Goal: Task Accomplishment & Management: Use online tool/utility

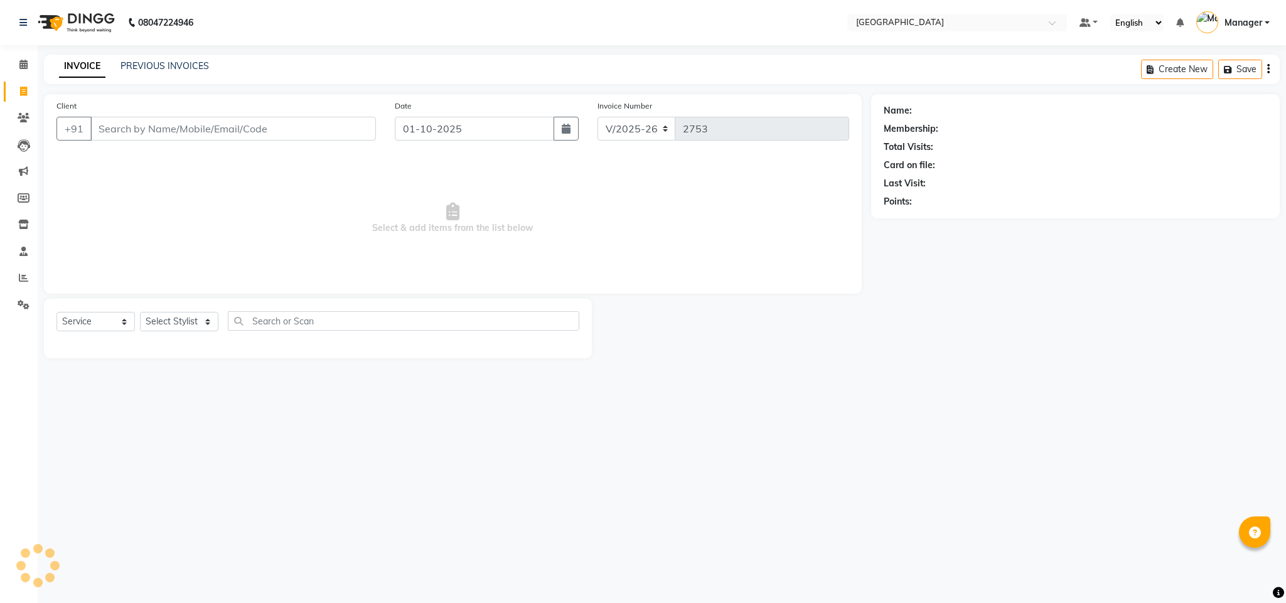
select select "7353"
select select "service"
click at [144, 136] on input "Client" at bounding box center [233, 129] width 286 height 24
type input "9321688060"
select select "1: Object"
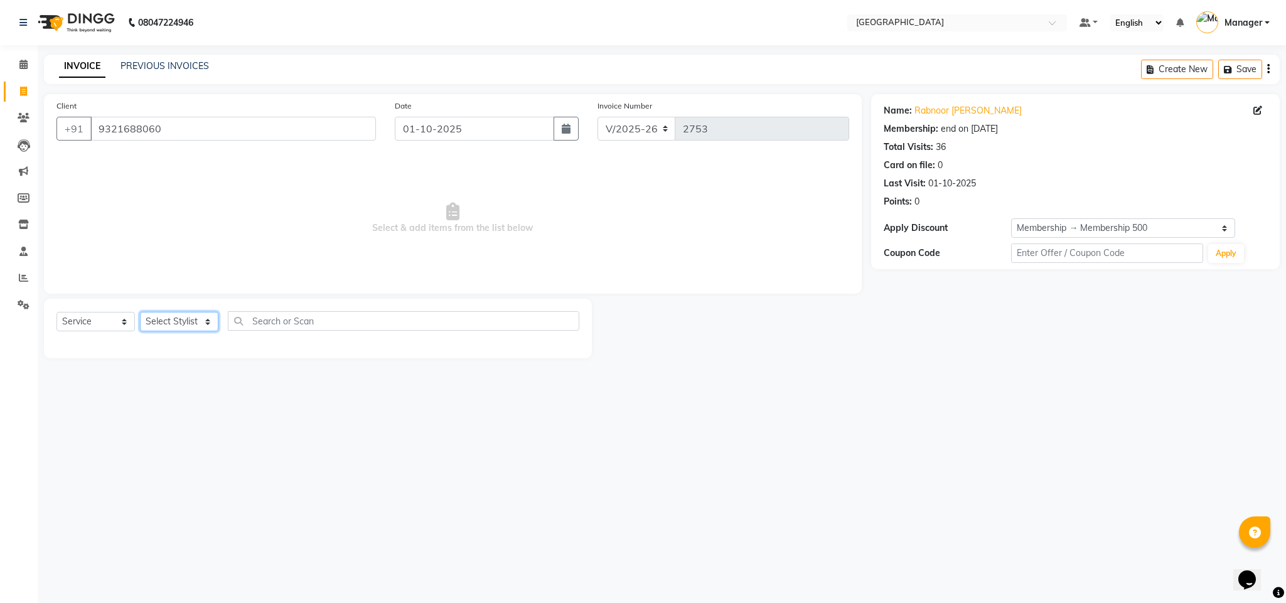
click at [200, 319] on select "Select Stylist ajay Fahad Bin farzan Fiza Khan Hetal Kadam Hetal Solkar Mahima …" at bounding box center [179, 321] width 78 height 19
select select "86662"
click at [140, 313] on select "Select Stylist ajay Fahad Bin farzan Fiza Khan Hetal Kadam Hetal Solkar Mahima …" at bounding box center [179, 321] width 78 height 19
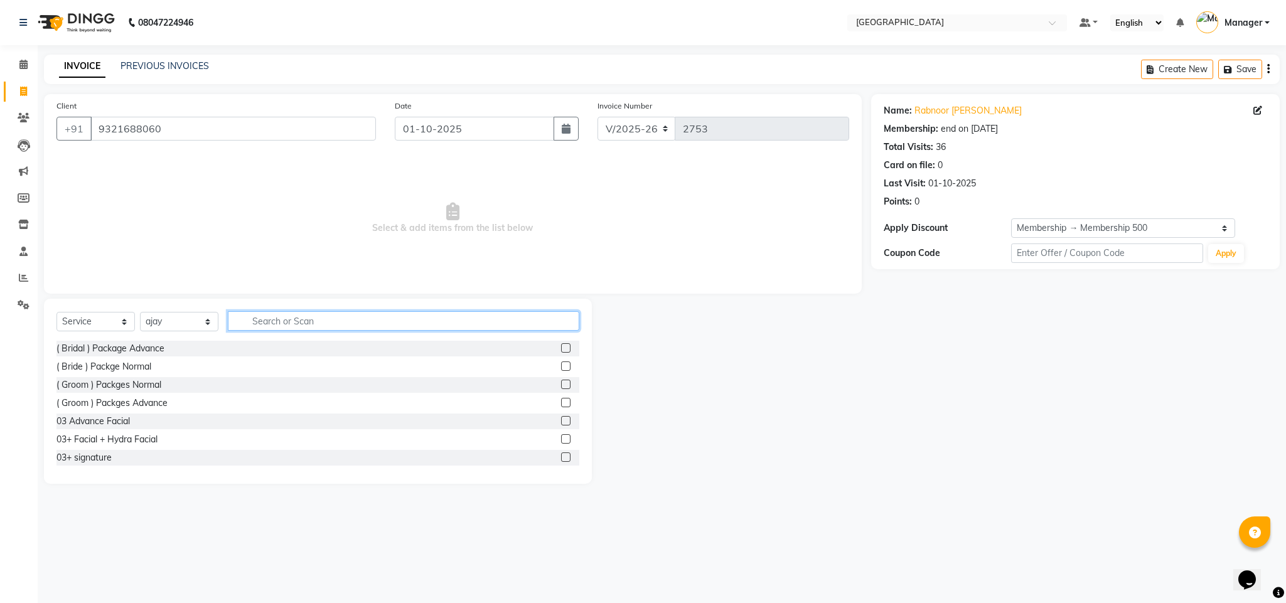
click at [268, 326] on input "text" at bounding box center [403, 320] width 351 height 19
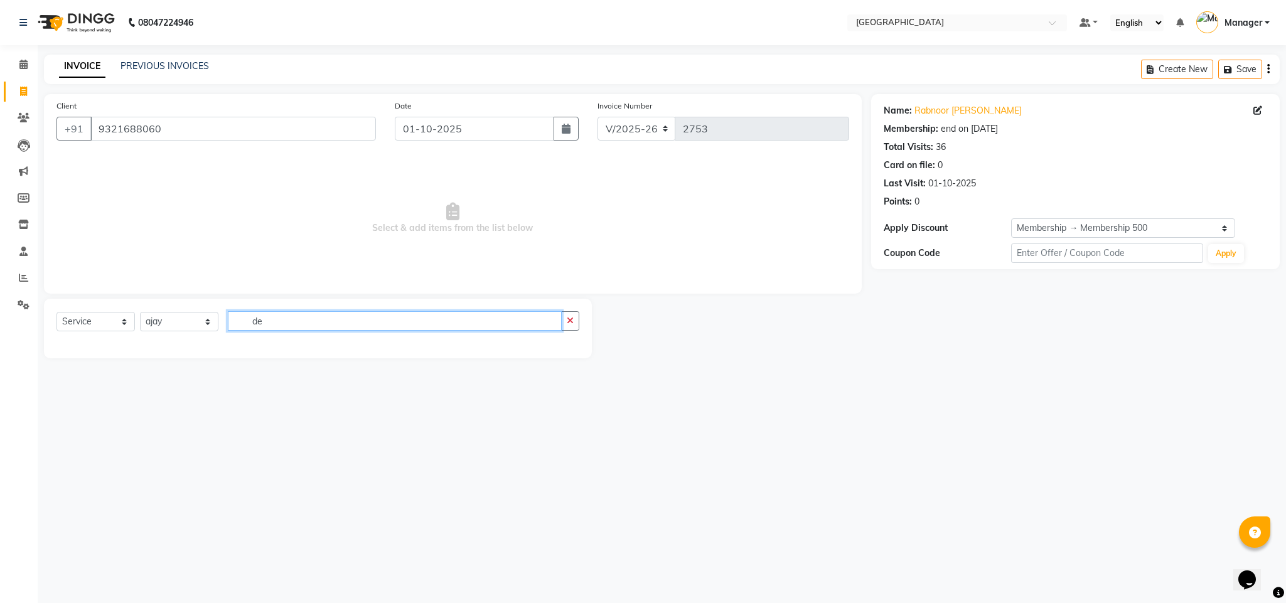
type input "d"
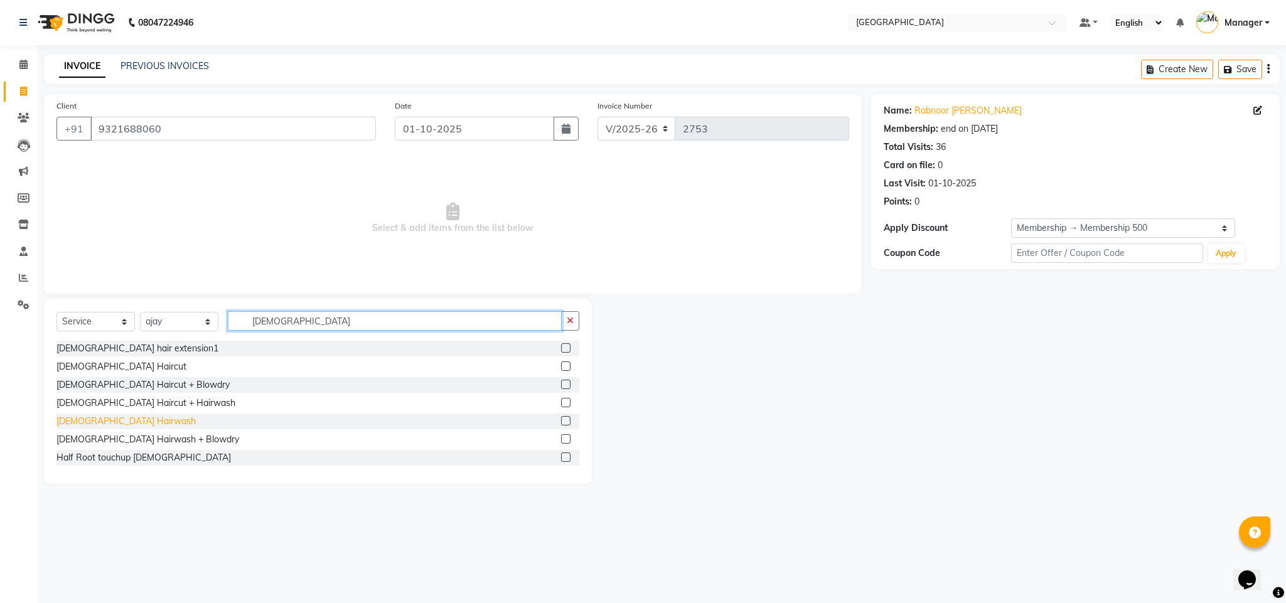
type input "female"
click at [114, 427] on div "Female Hairwash" at bounding box center [125, 421] width 139 height 13
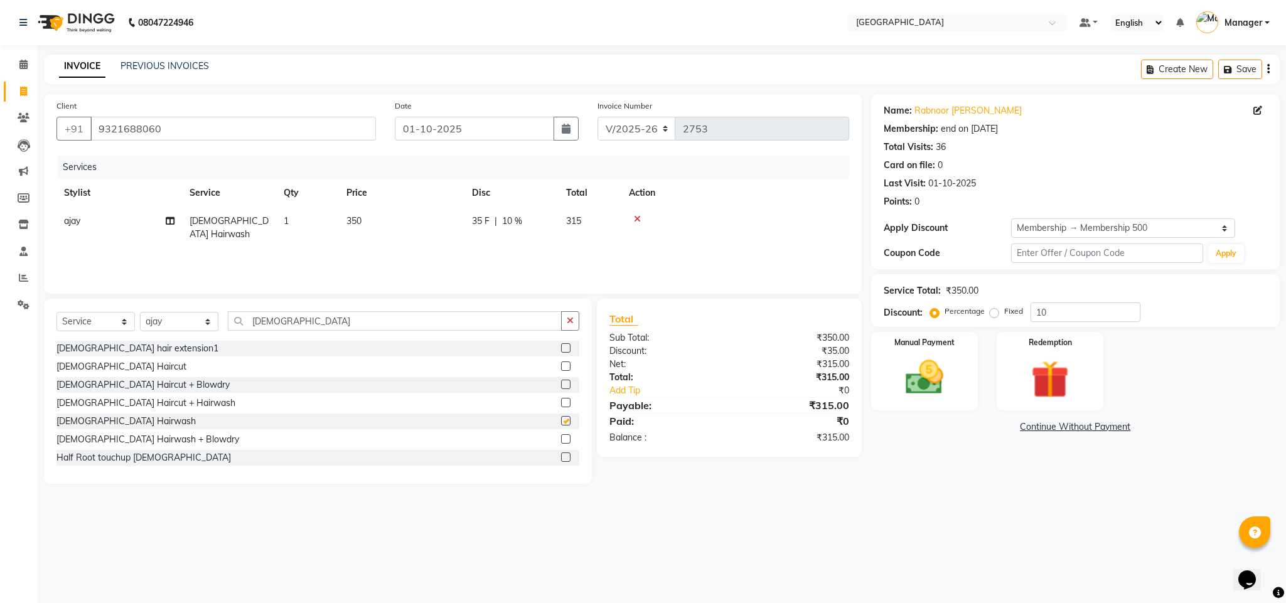
checkbox input "false"
click at [346, 225] on span "350" at bounding box center [353, 220] width 15 height 11
click at [439, 233] on input "350" at bounding box center [460, 224] width 110 height 19
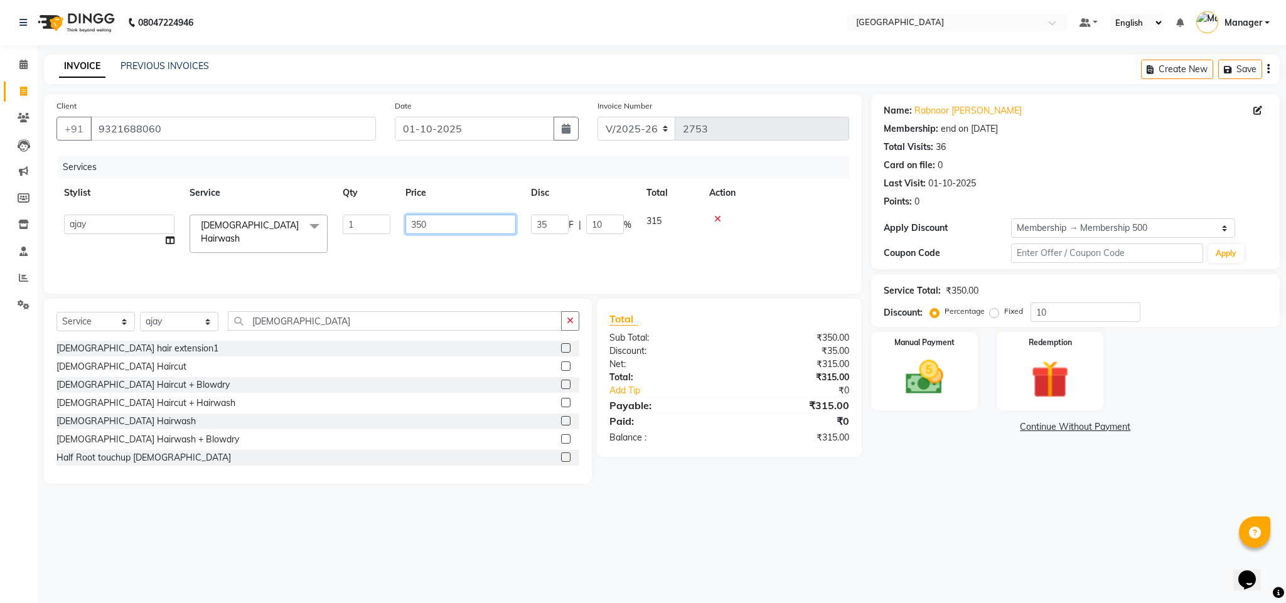
click at [439, 233] on input "350" at bounding box center [460, 224] width 110 height 19
type input "225"
click at [638, 365] on div "Net:" at bounding box center [664, 364] width 129 height 13
click at [392, 226] on td "225" at bounding box center [402, 227] width 126 height 41
click at [392, 226] on td "1" at bounding box center [366, 233] width 63 height 53
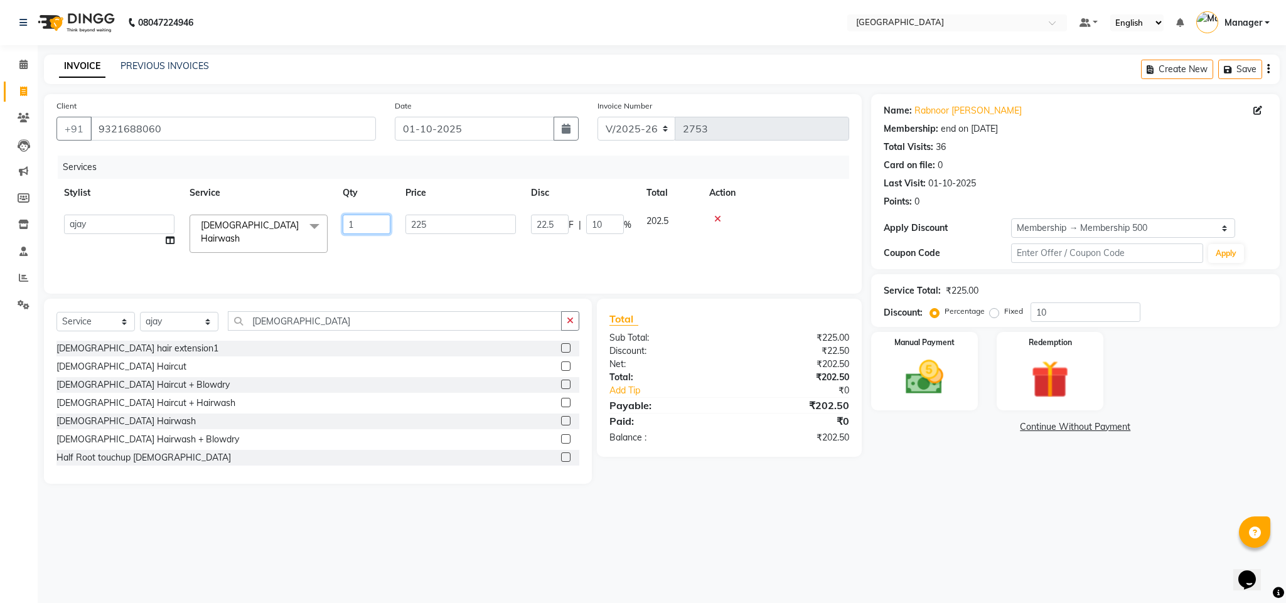
click at [392, 226] on td "1" at bounding box center [366, 233] width 63 height 53
click at [392, 226] on tr "ajay Fahad Bin farzan Fiza Khan Hetal Kadam Hetal Solkar Mahima Kelkar Manager …" at bounding box center [452, 233] width 793 height 53
click at [439, 223] on td "225" at bounding box center [402, 227] width 126 height 41
click at [437, 223] on input "225" at bounding box center [460, 224] width 110 height 19
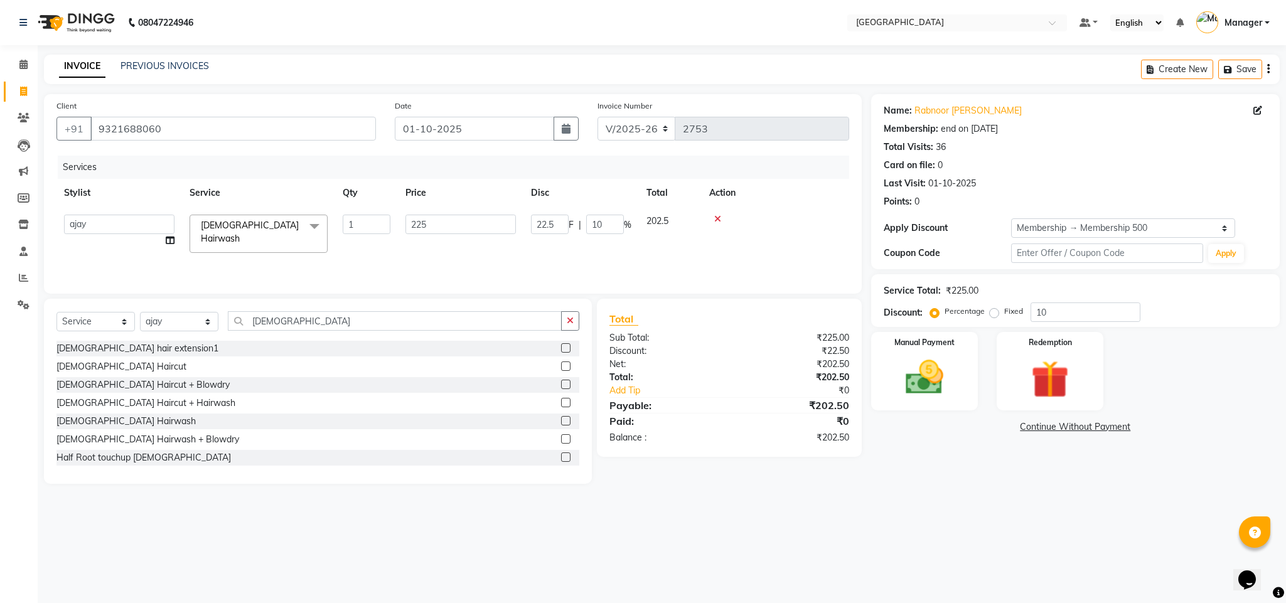
click at [437, 223] on input "225" at bounding box center [460, 224] width 110 height 19
click at [552, 232] on td "22.5 F | 10 %" at bounding box center [511, 227] width 94 height 41
click at [552, 232] on input "22.5" at bounding box center [550, 224] width 38 height 19
type input "25"
click at [435, 226] on td "225" at bounding box center [402, 227] width 126 height 41
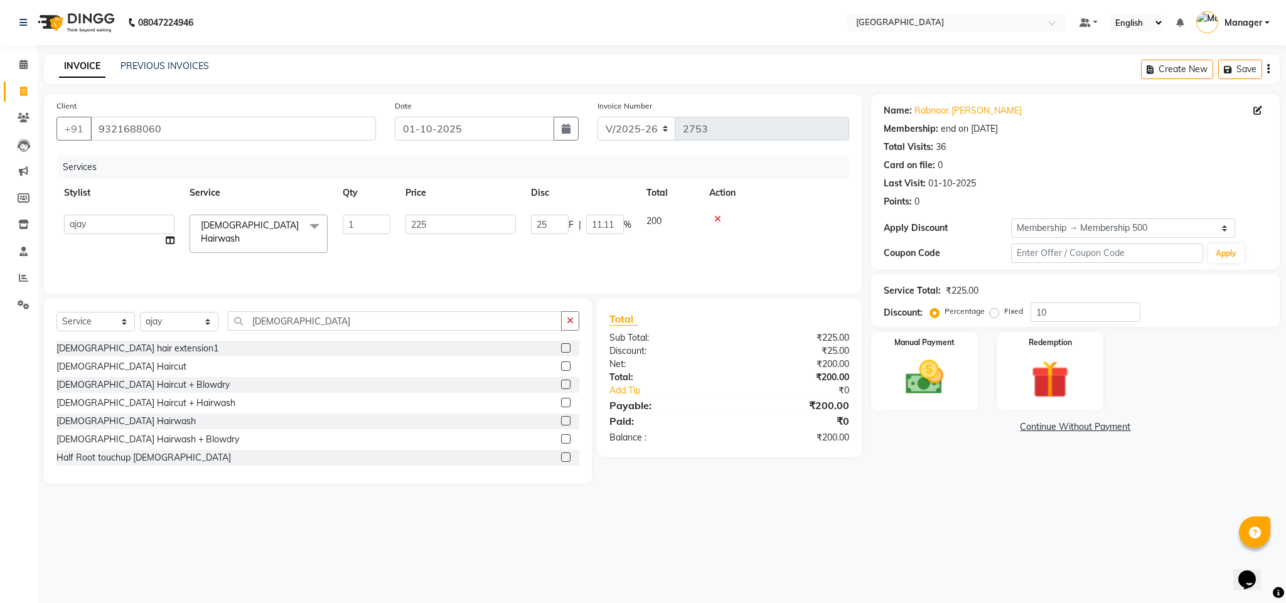
click at [435, 226] on input "225" at bounding box center [460, 224] width 110 height 19
type input "250"
click at [665, 371] on div "Total:" at bounding box center [664, 377] width 129 height 13
click at [938, 366] on img at bounding box center [924, 377] width 64 height 45
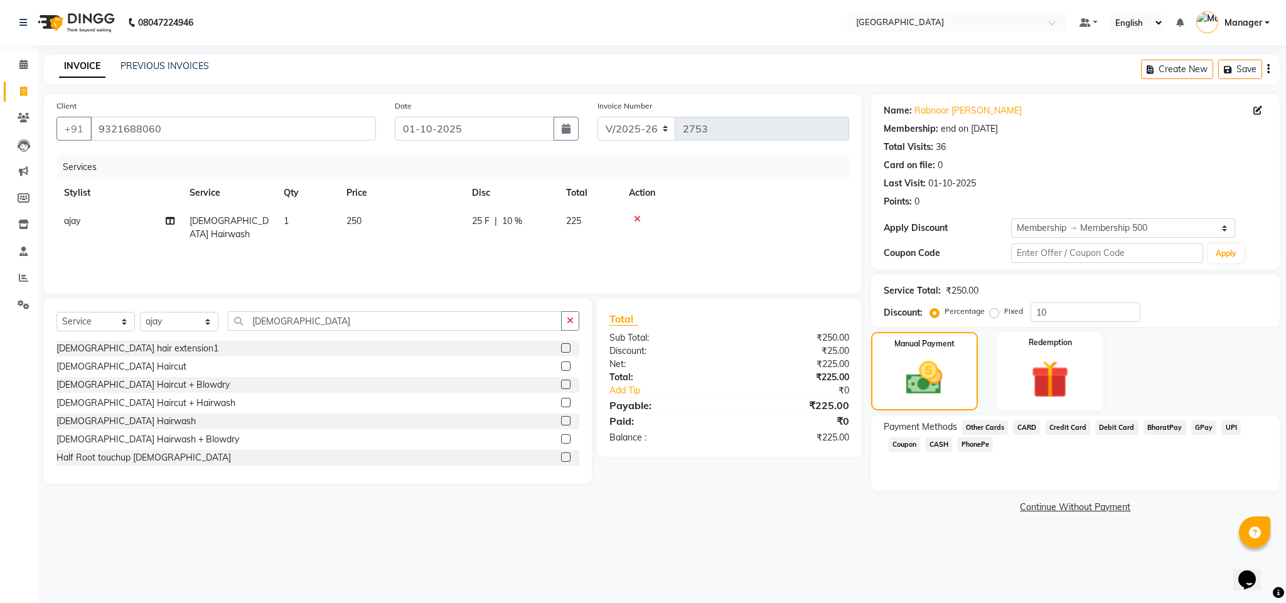
click at [1191, 422] on span "GPay" at bounding box center [1204, 427] width 26 height 14
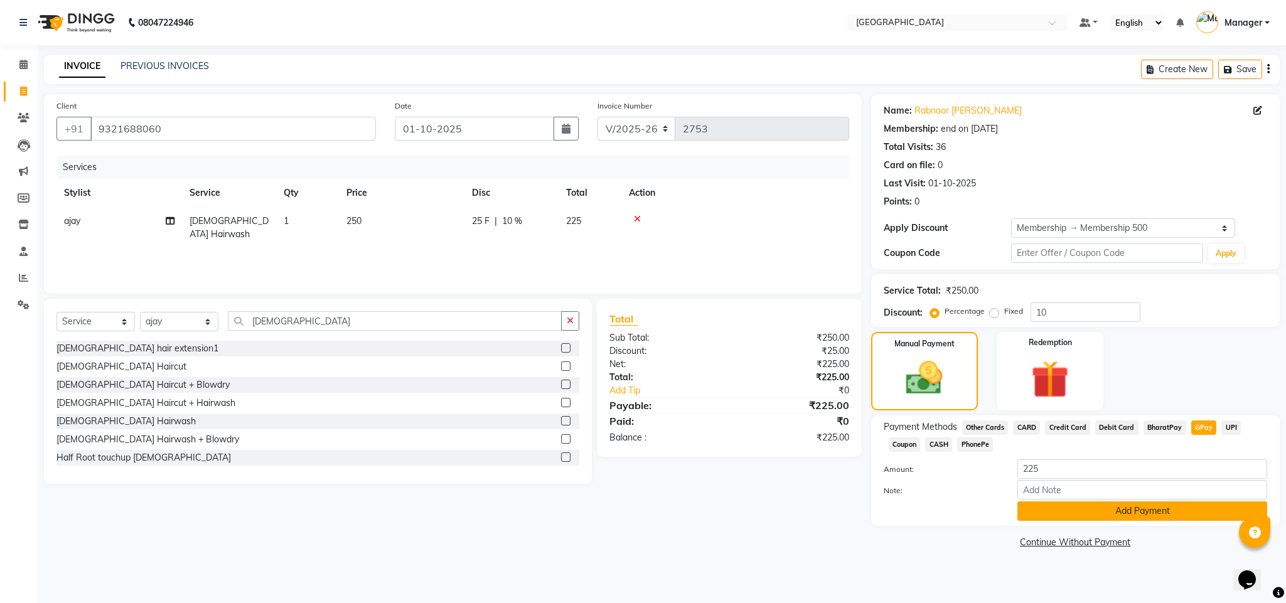
click at [1165, 515] on button "Add Payment" at bounding box center [1142, 510] width 250 height 19
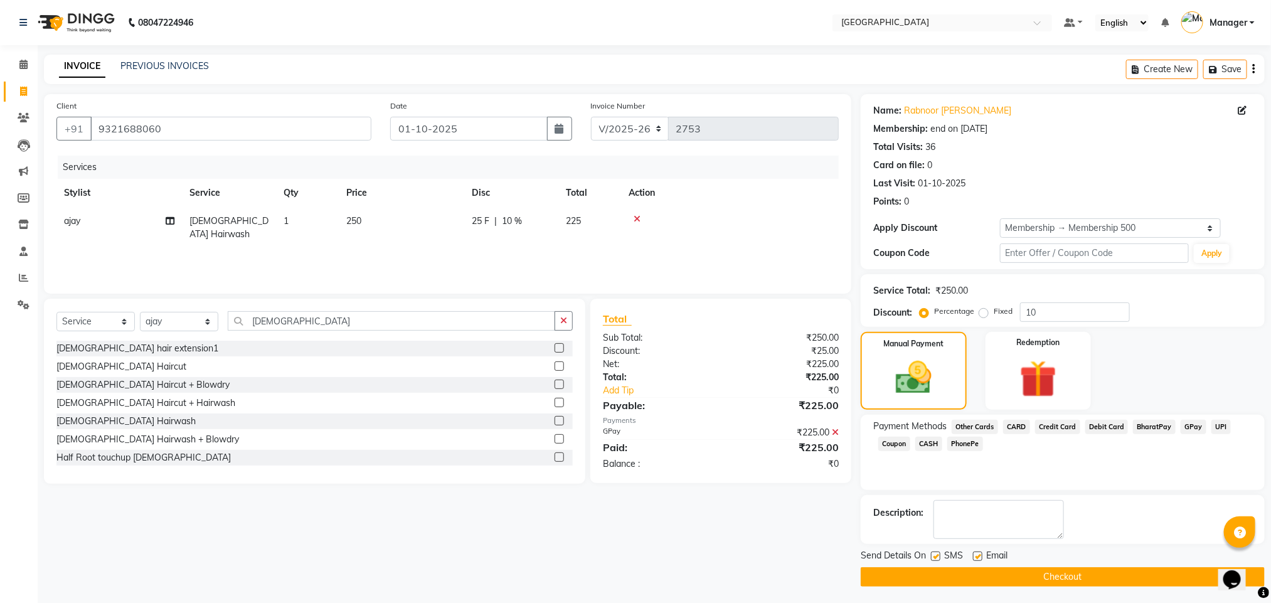
click at [1132, 584] on button "Checkout" at bounding box center [1063, 576] width 404 height 19
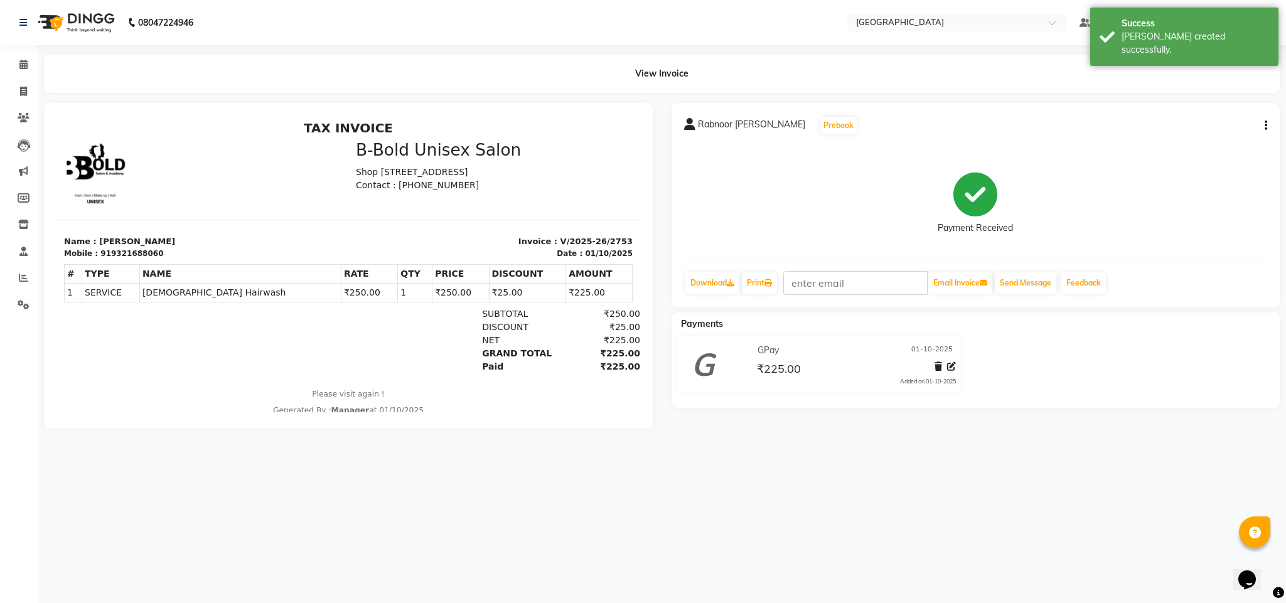
click at [25, 79] on li "Invoice" at bounding box center [19, 91] width 38 height 27
click at [23, 83] on link "Invoice" at bounding box center [19, 92] width 30 height 21
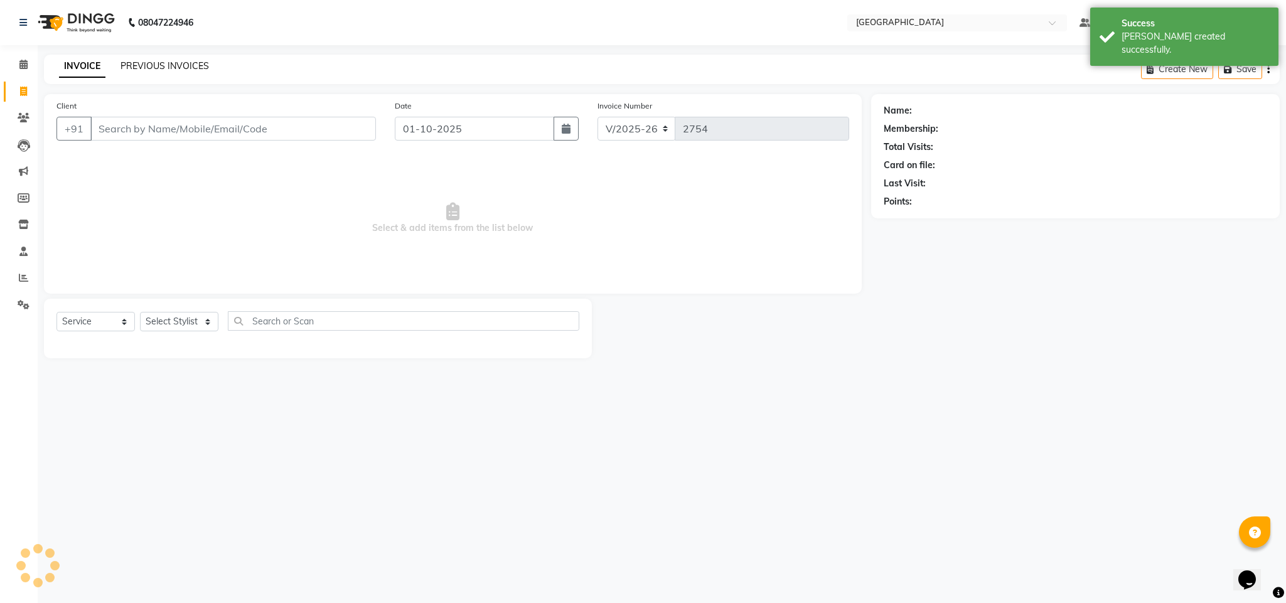
click at [136, 64] on link "PREVIOUS INVOICES" at bounding box center [164, 65] width 88 height 11
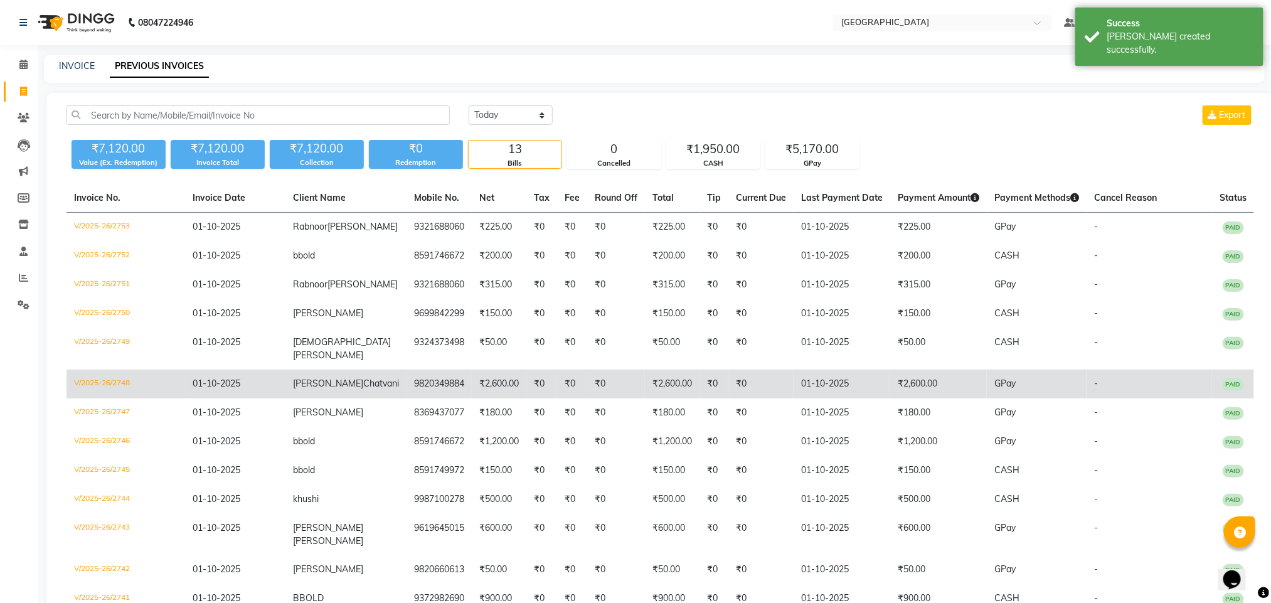
click at [363, 378] on span "Chatvani" at bounding box center [381, 383] width 36 height 11
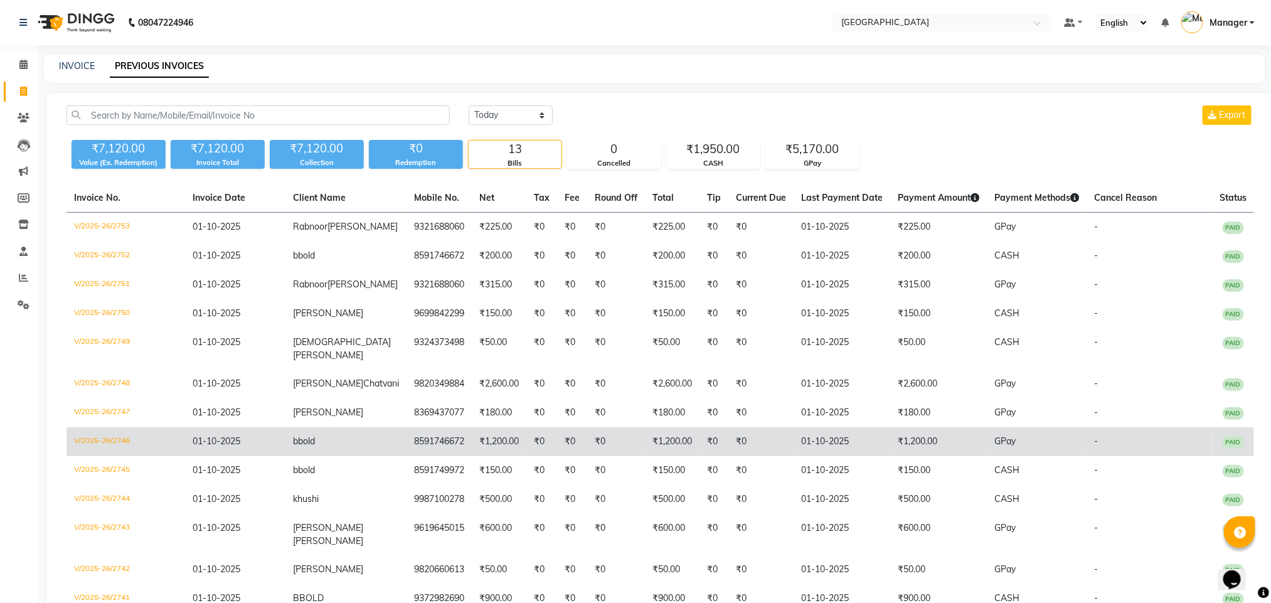
click at [472, 441] on td "₹1,200.00" at bounding box center [499, 441] width 55 height 29
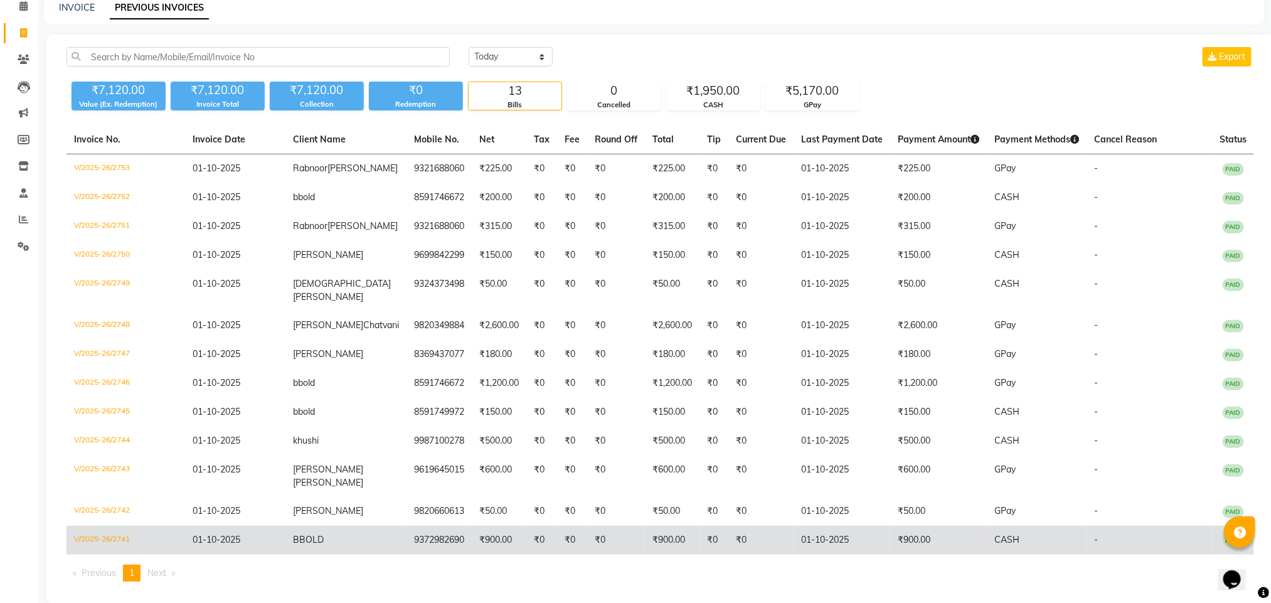
scroll to position [56, 0]
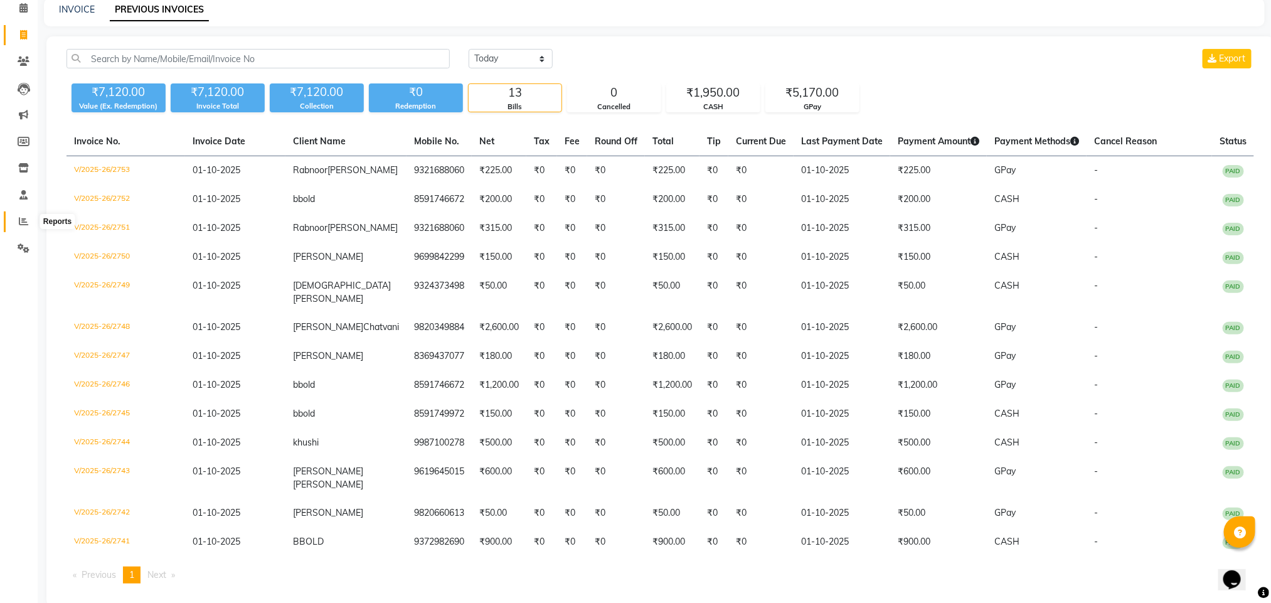
click at [15, 216] on span at bounding box center [24, 222] width 22 height 14
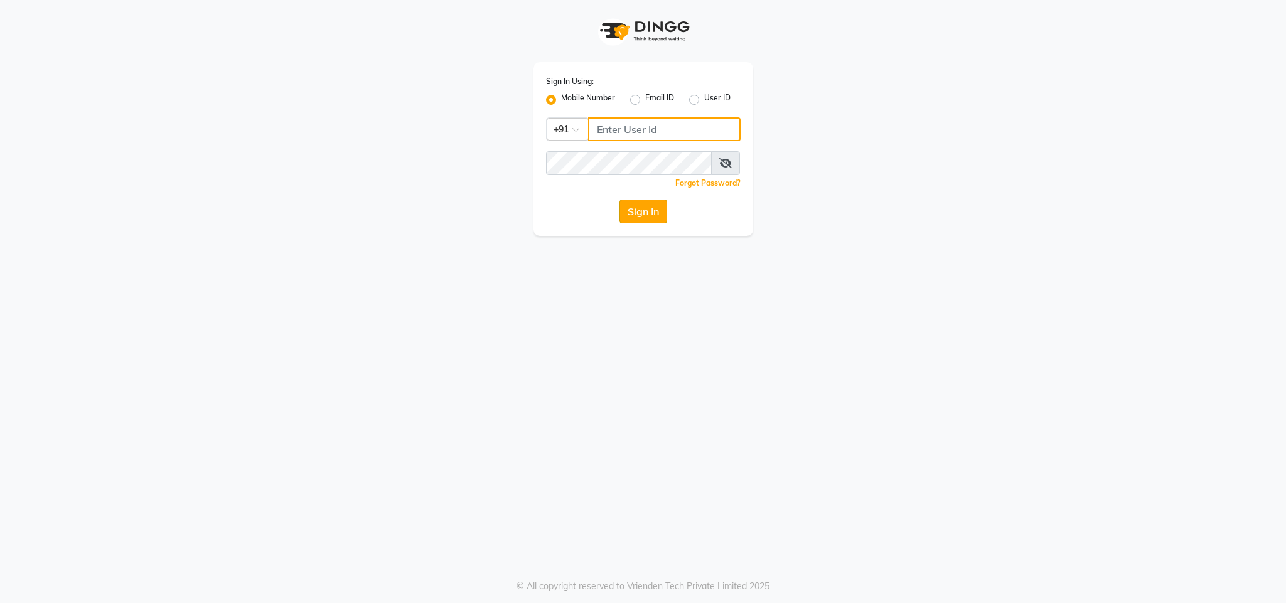
type input "8591746672"
click at [644, 216] on button "Sign In" at bounding box center [643, 212] width 48 height 24
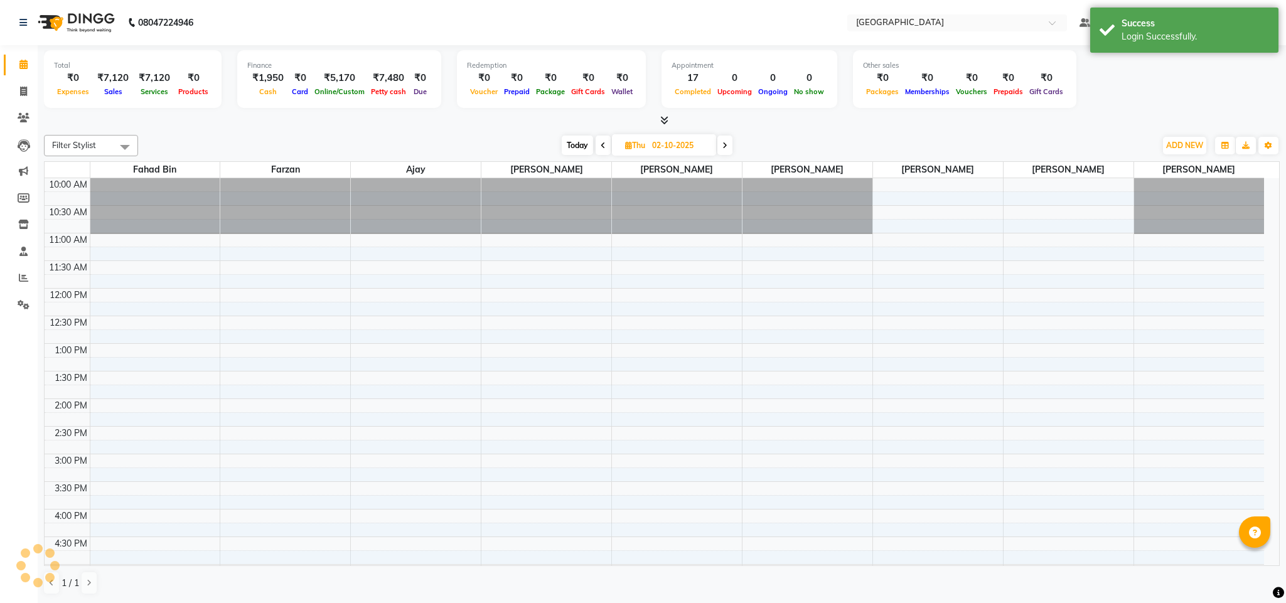
select select "en"
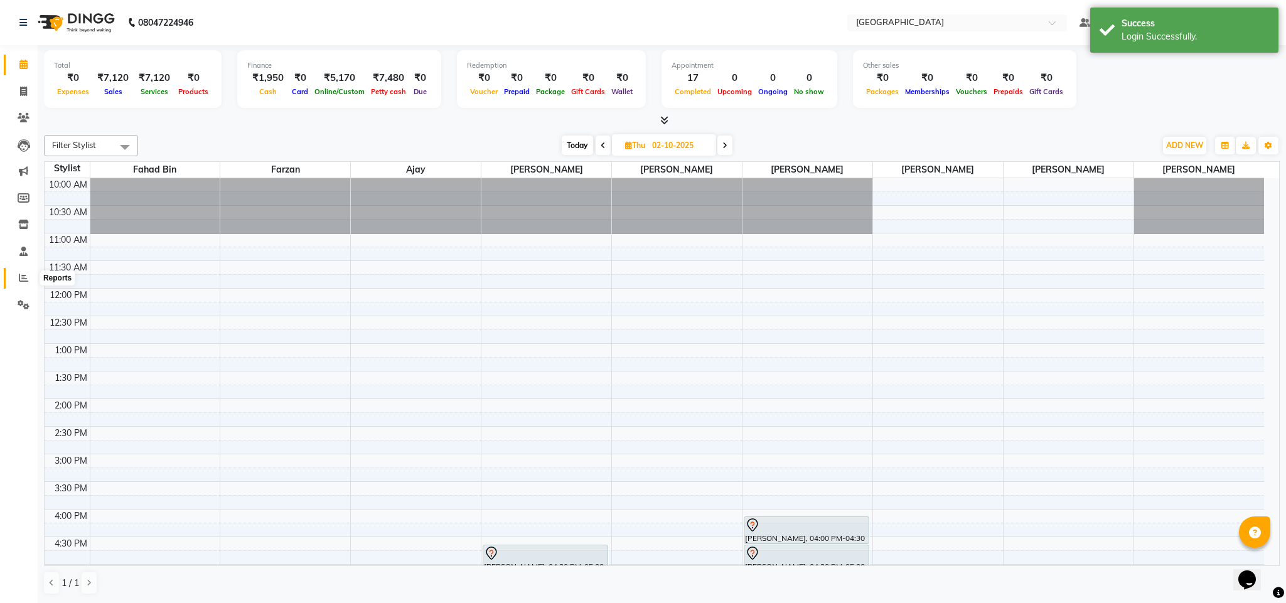
click at [21, 275] on icon at bounding box center [23, 277] width 9 height 9
